Goal: Task Accomplishment & Management: Manage account settings

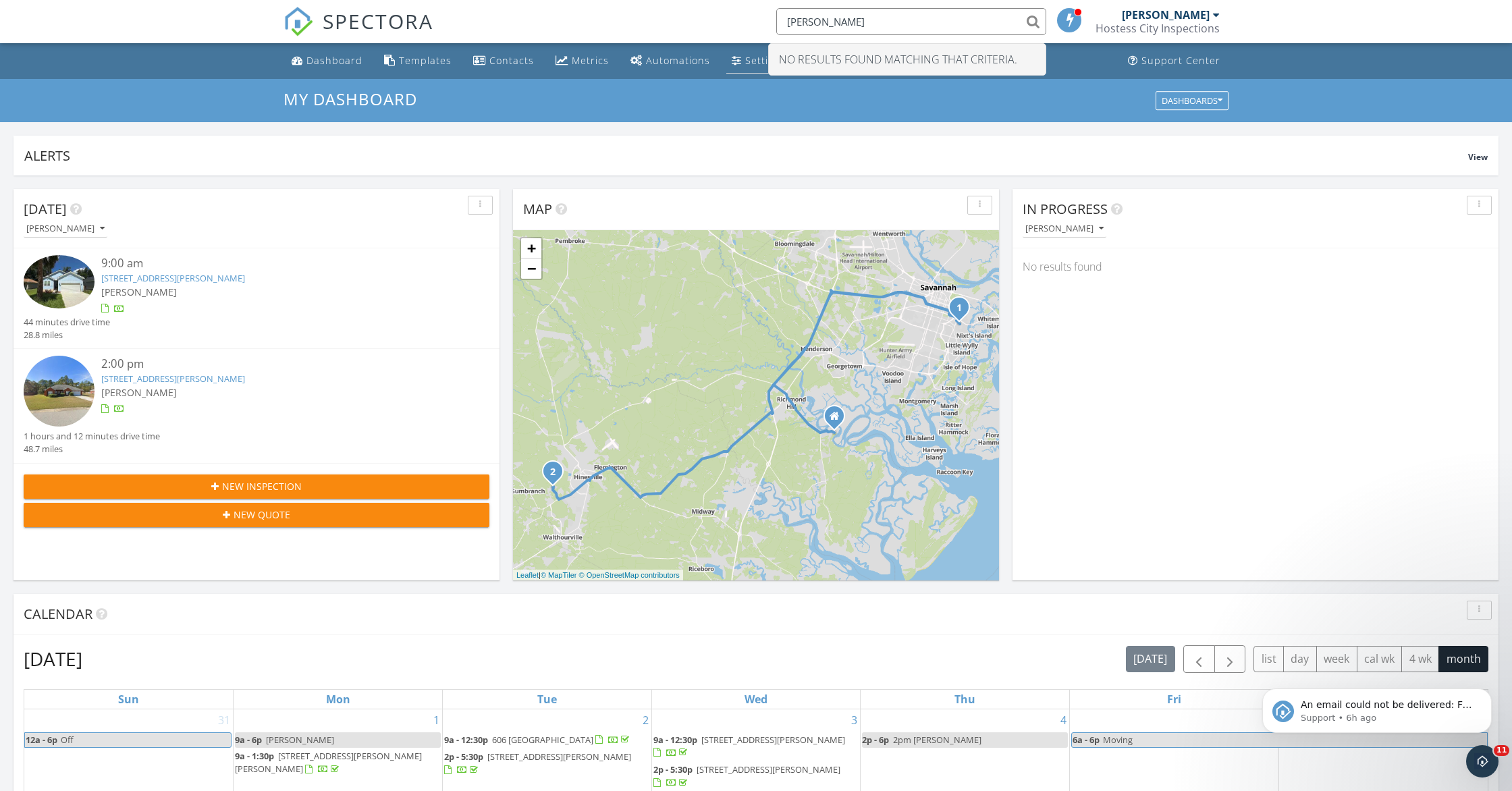
click at [760, 64] on div "Settings" at bounding box center [765, 60] width 41 height 13
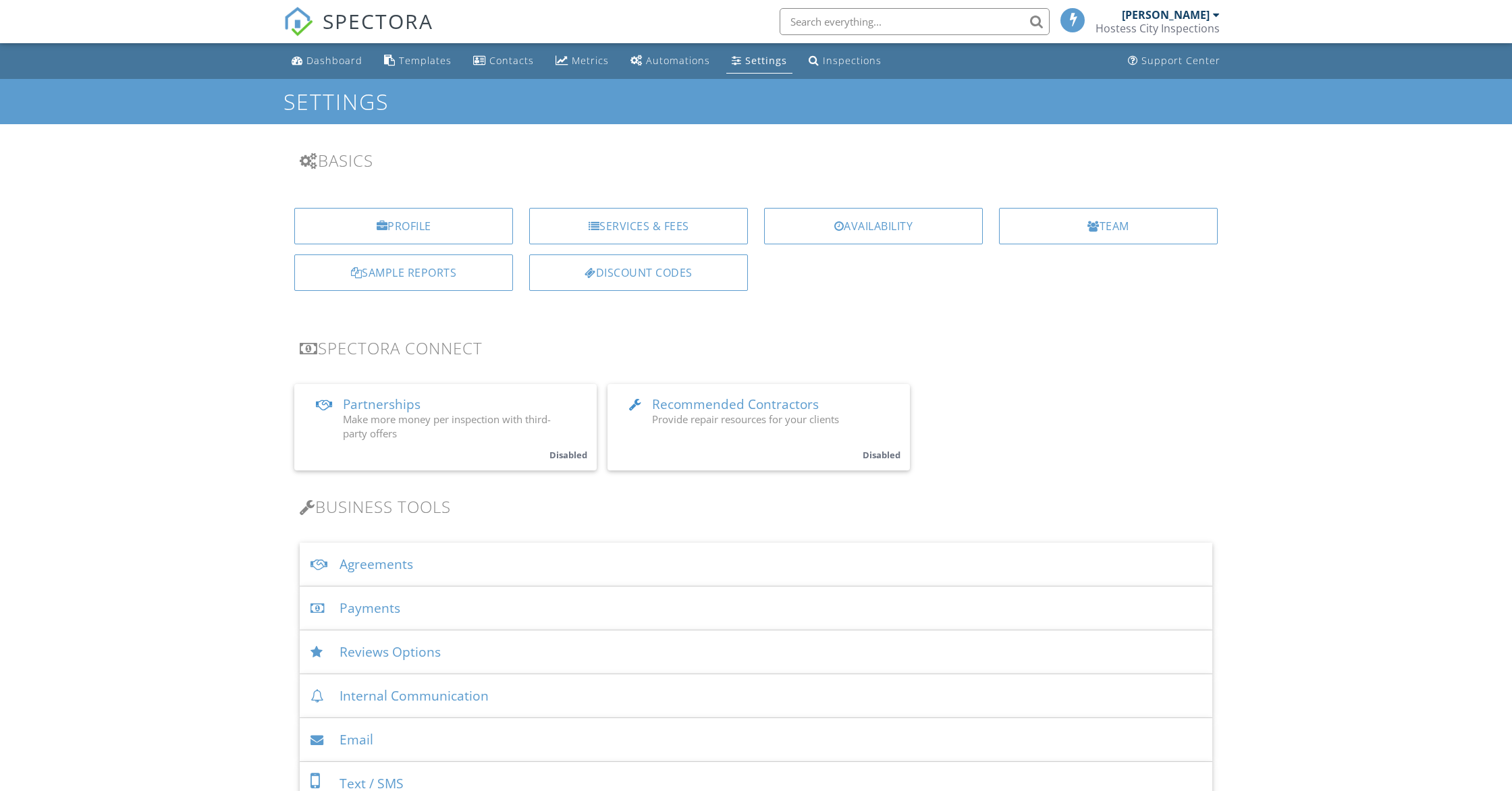
click at [386, 609] on div "Payments" at bounding box center [756, 609] width 913 height 44
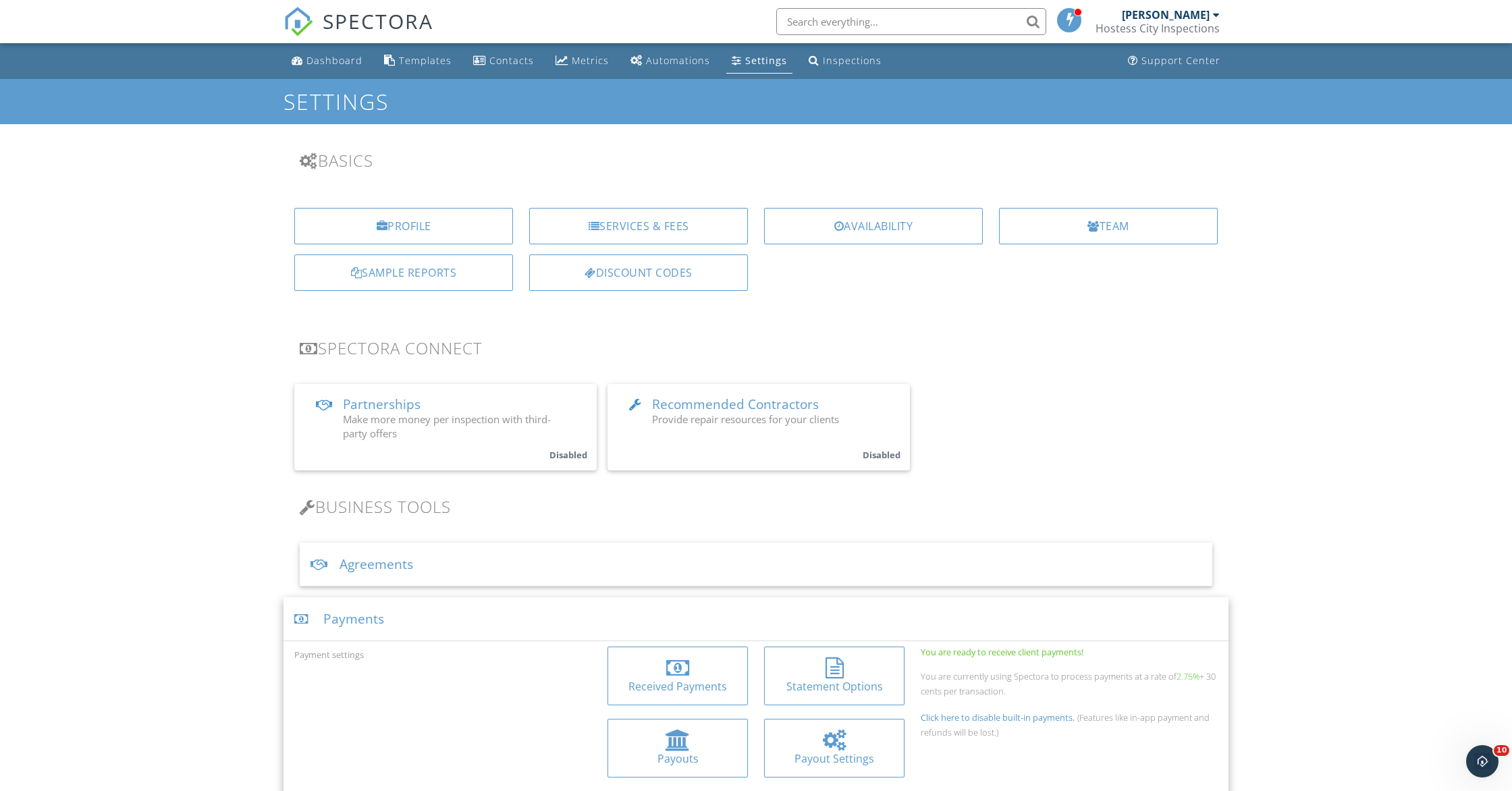
click at [705, 761] on div "Payouts" at bounding box center [678, 758] width 119 height 15
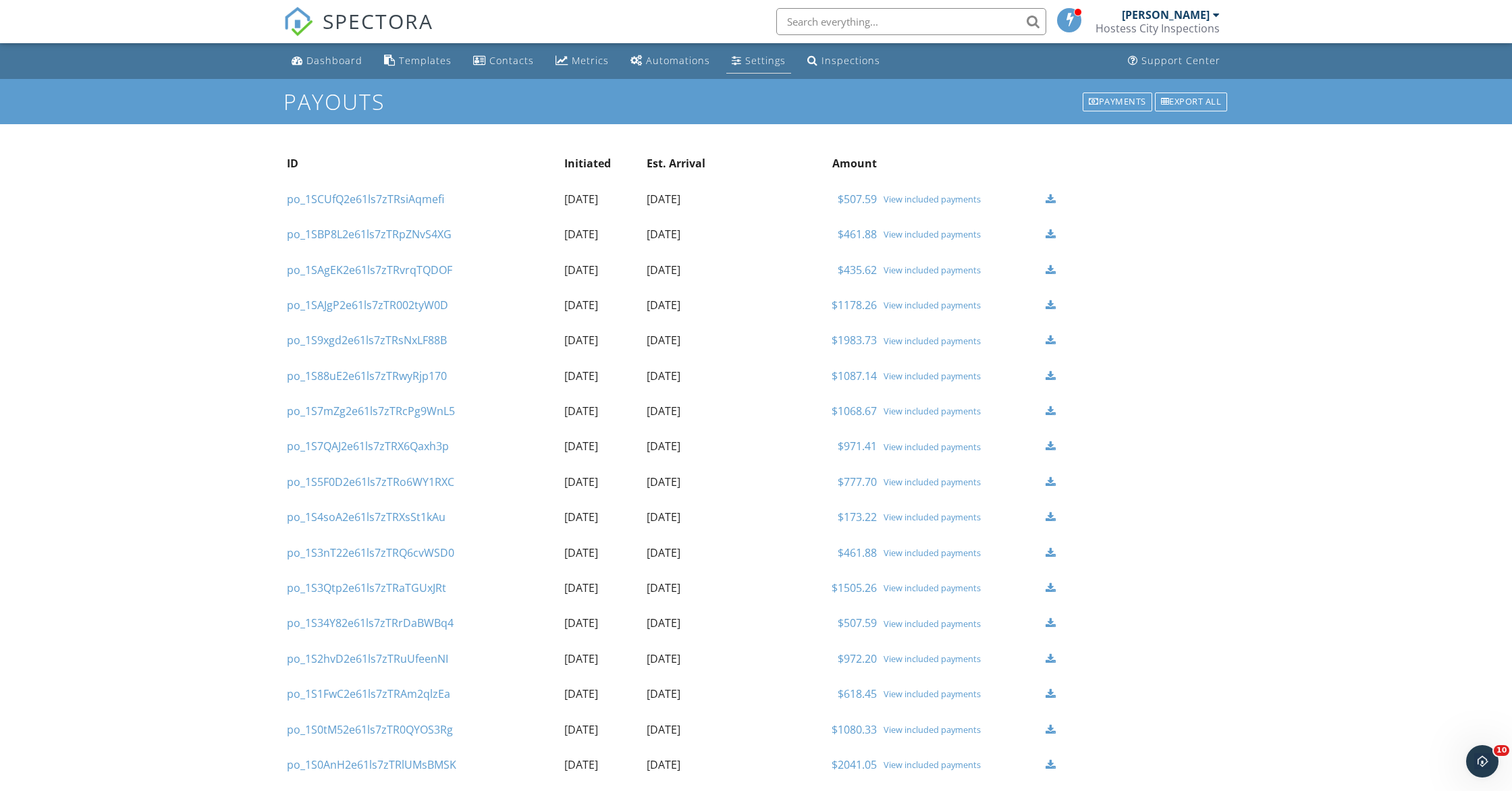
click at [774, 67] on div "Settings" at bounding box center [765, 60] width 41 height 13
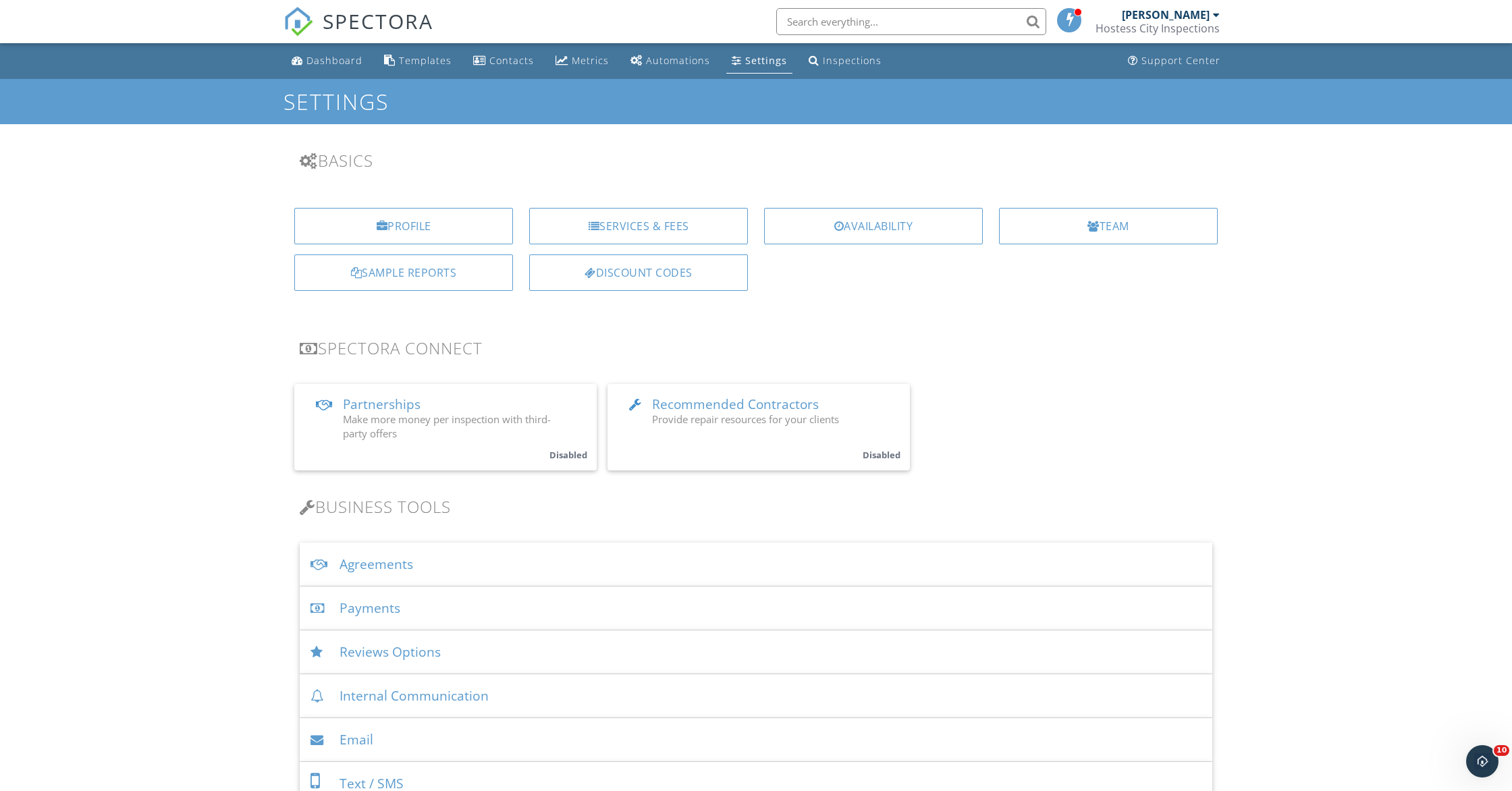
click at [376, 617] on div "Payments" at bounding box center [756, 609] width 913 height 44
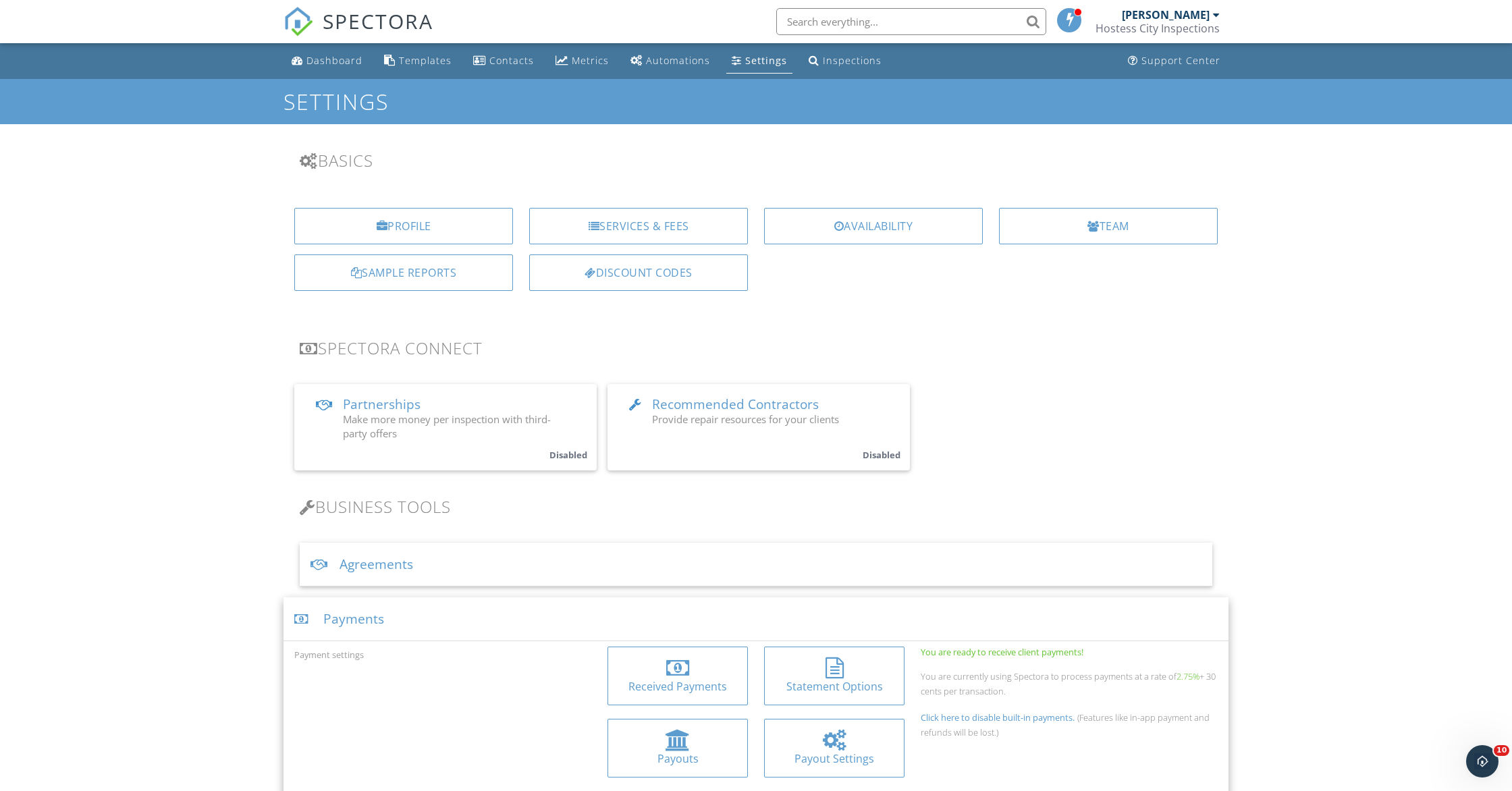
click at [680, 673] on div at bounding box center [677, 668] width 23 height 21
